Goal: Task Accomplishment & Management: Manage account settings

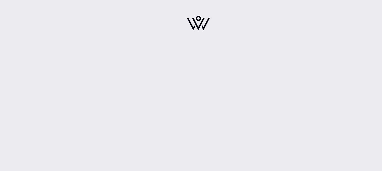
click at [195, 27] on div at bounding box center [198, 25] width 106 height 43
click at [195, 23] on img at bounding box center [198, 23] width 23 height 15
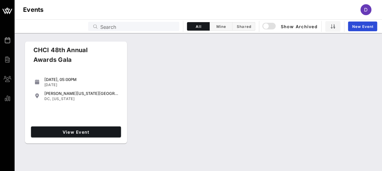
click at [86, 126] on div "View Event" at bounding box center [76, 132] width 95 height 16
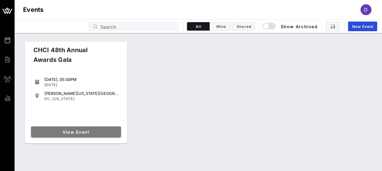
click at [86, 132] on span "View Event" at bounding box center [75, 132] width 85 height 5
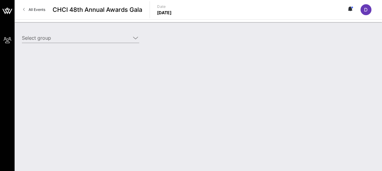
type input "[PERSON_NAME] [PERSON_NAME] International ([PERSON_NAME] [PERSON_NAME] Internat…"
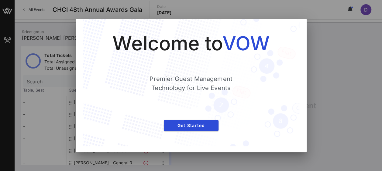
click at [362, 67] on div at bounding box center [191, 85] width 382 height 171
click at [206, 126] on span "Get Started" at bounding box center [191, 125] width 45 height 5
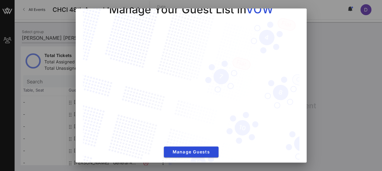
scroll to position [22, 0]
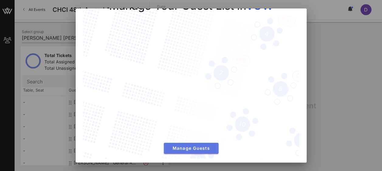
click at [182, 150] on button "Manage Guests" at bounding box center [191, 148] width 55 height 11
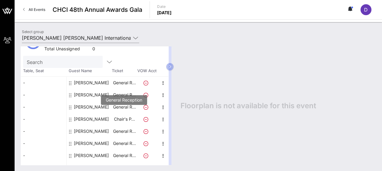
scroll to position [52, 0]
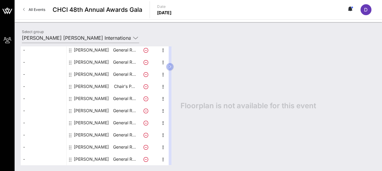
click at [145, 98] on icon at bounding box center [145, 99] width 5 height 5
click at [163, 98] on icon "button" at bounding box center [163, 98] width 7 height 7
click at [177, 101] on div "Edit" at bounding box center [178, 100] width 12 height 5
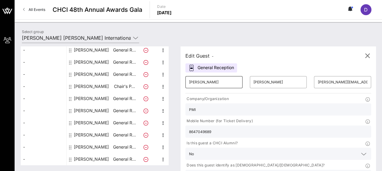
drag, startPoint x: 210, startPoint y: 88, endPoint x: 209, endPoint y: 85, distance: 3.7
click at [209, 85] on div "​ Eric" at bounding box center [214, 82] width 64 height 19
click at [210, 83] on input "Eric" at bounding box center [214, 83] width 50 height 10
drag, startPoint x: 210, startPoint y: 83, endPoint x: 166, endPoint y: 79, distance: 43.6
click at [166, 79] on div "Total Tickets 10 Total Assigned 10 Total Unassigned 0 Need Help? Search Table, …" at bounding box center [198, 106] width 355 height 119
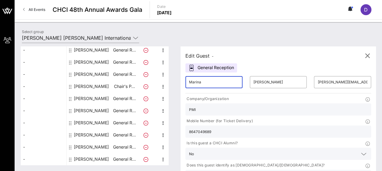
type input "Marina"
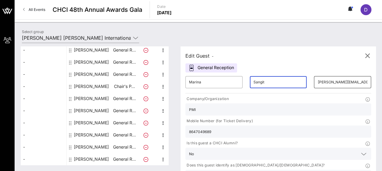
type input "Sangit"
click at [318, 79] on input "eric.mandle@pmi.com" at bounding box center [343, 83] width 50 height 10
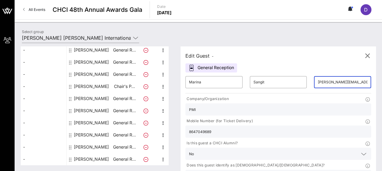
click at [318, 79] on input "eric.mandle@pmi.com" at bounding box center [343, 83] width 50 height 10
type input "marinaksangit@gmail.com"
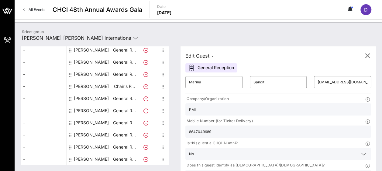
drag, startPoint x: 300, startPoint y: 114, endPoint x: 243, endPoint y: 113, distance: 56.5
click at [243, 113] on div "Company/Organization PMI Mobile Number (for Ticket Delivery) 8647049689 Is this…" at bounding box center [278, 140] width 193 height 91
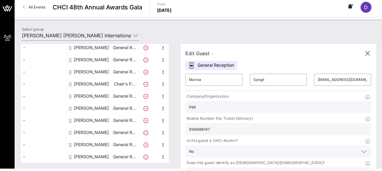
type input "8184688747"
click at [361, 171] on icon at bounding box center [363, 174] width 5 height 7
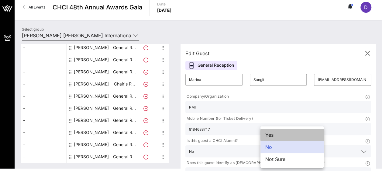
click at [269, 131] on div "Yes" at bounding box center [291, 135] width 63 height 12
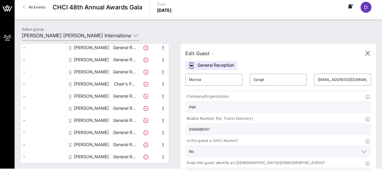
drag, startPoint x: 236, startPoint y: 103, endPoint x: 167, endPoint y: 110, distance: 69.3
click at [167, 110] on div "Total Tickets 10 Total Assigned 10 Total Unassigned 0 Need Help? Search Table, …" at bounding box center [198, 103] width 355 height 119
type input "N/A"
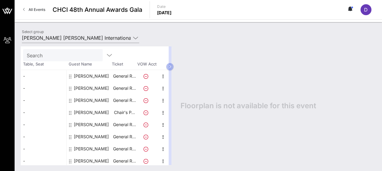
scroll to position [52, 0]
